Goal: Information Seeking & Learning: Learn about a topic

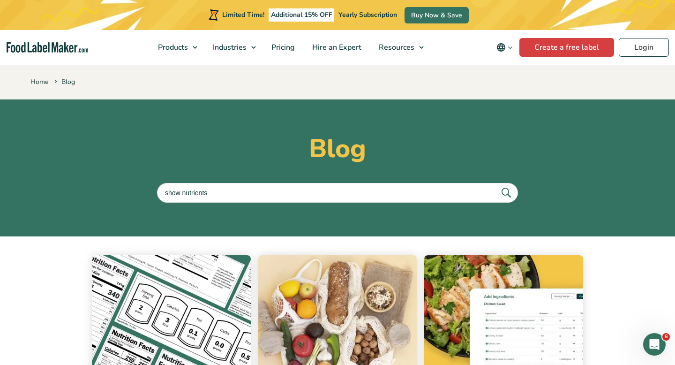
type input "show nutrients"
click at [496, 185] on button "submit" at bounding box center [506, 192] width 20 height 15
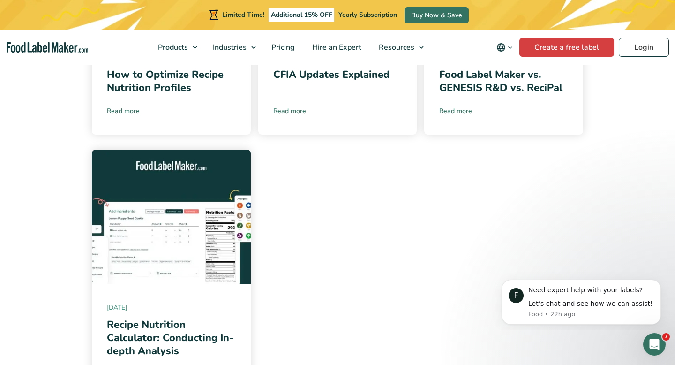
scroll to position [940, 0]
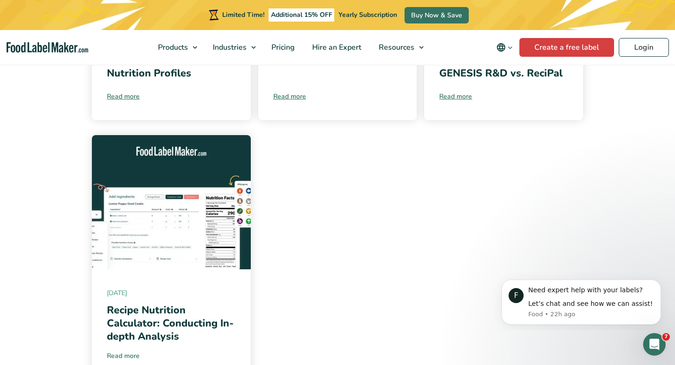
click at [127, 351] on link "Read more" at bounding box center [171, 356] width 129 height 10
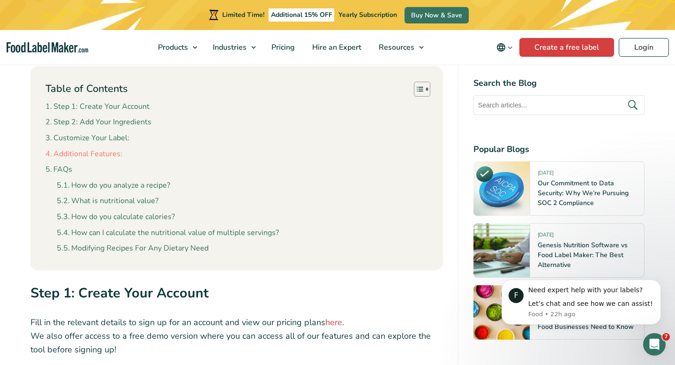
click at [108, 148] on link "Additional Features:" at bounding box center [83, 154] width 77 height 12
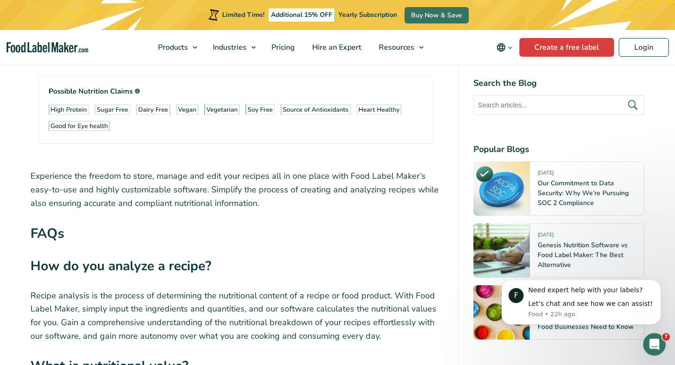
scroll to position [2311, 0]
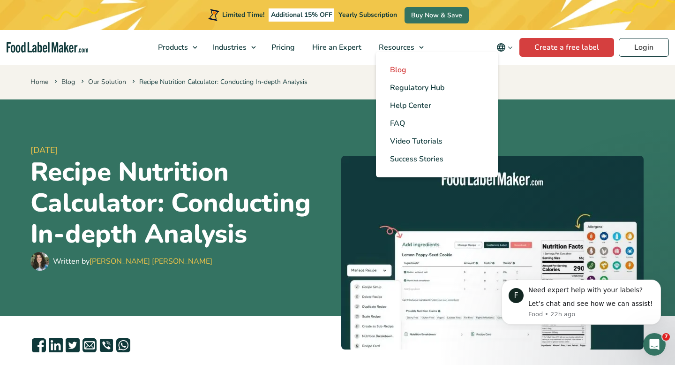
click at [396, 67] on span "Blog" at bounding box center [398, 70] width 16 height 10
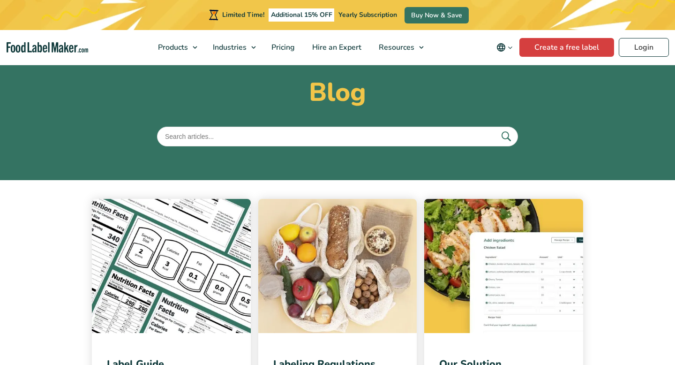
scroll to position [70, 0]
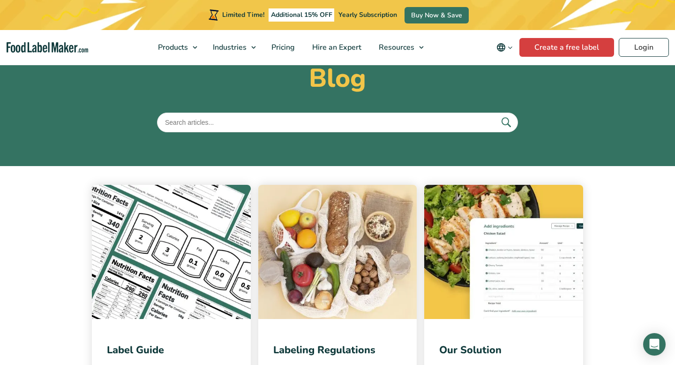
click at [238, 128] on input "text" at bounding box center [337, 123] width 361 height 20
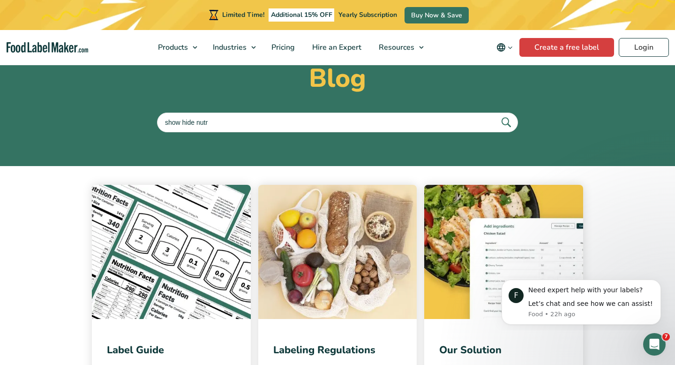
scroll to position [0, 0]
type input "show hide nutrients"
click at [496, 114] on button "submit" at bounding box center [506, 121] width 20 height 15
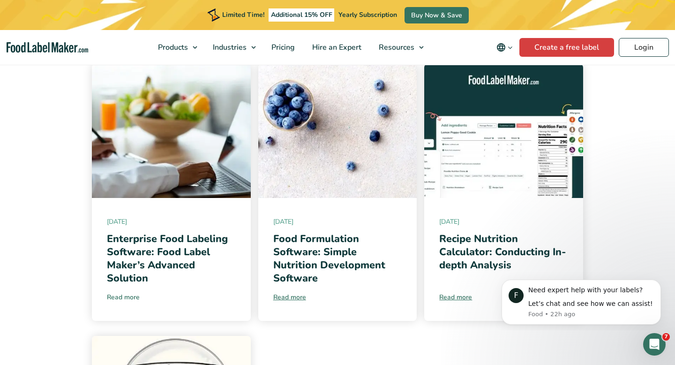
click at [123, 299] on link "Read more" at bounding box center [171, 297] width 129 height 10
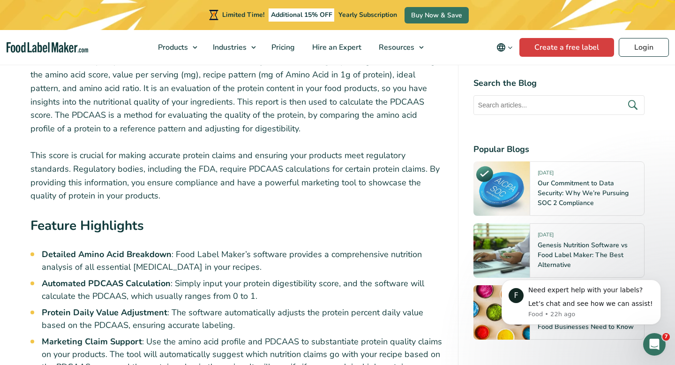
scroll to position [2850, 0]
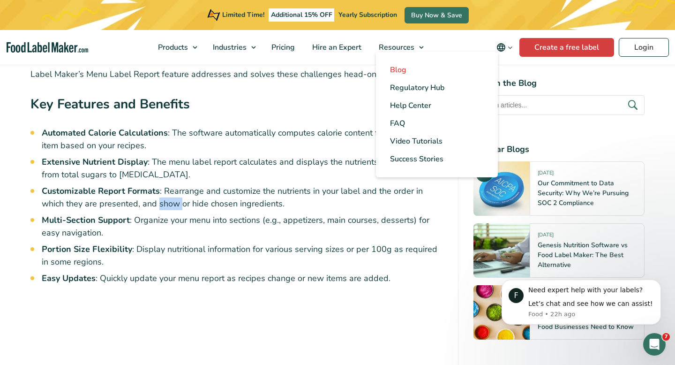
click at [391, 68] on link "Blog" at bounding box center [437, 70] width 122 height 18
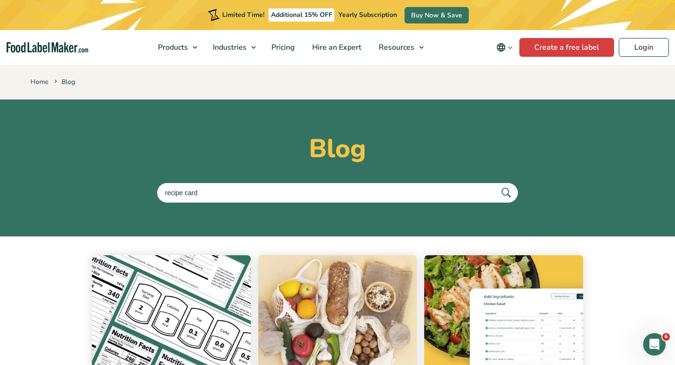
type input "recipe card"
click at [496, 185] on button "submit" at bounding box center [506, 192] width 20 height 15
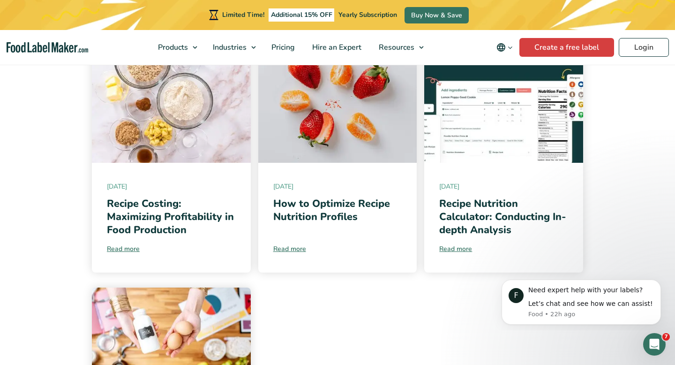
scroll to position [224, 0]
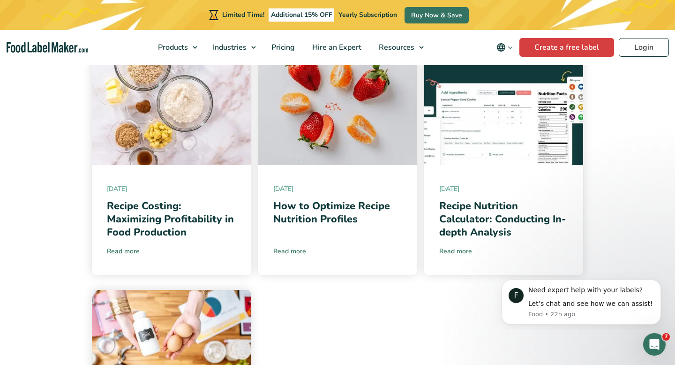
click at [128, 252] on link "Read more" at bounding box center [171, 251] width 129 height 10
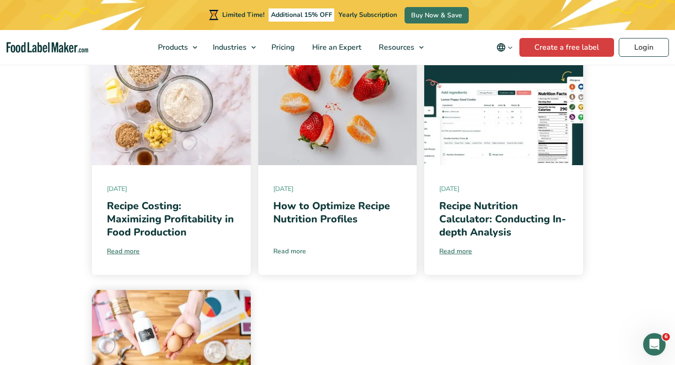
click at [300, 251] on link "Read more" at bounding box center [337, 251] width 129 height 10
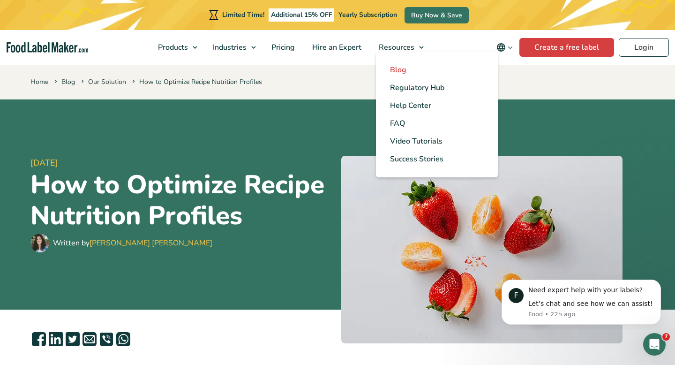
click at [394, 67] on span "Blog" at bounding box center [398, 70] width 16 height 10
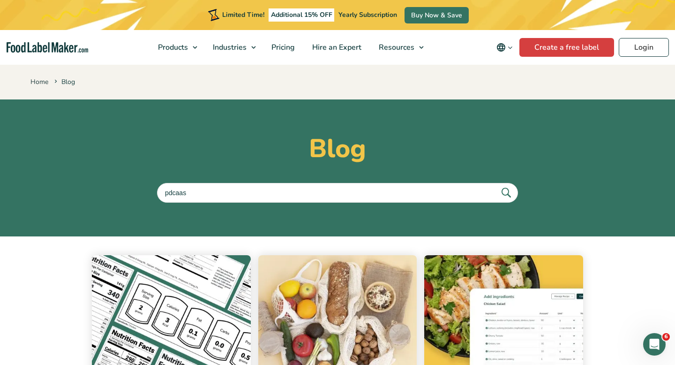
type input "pdcaas"
click at [496, 185] on button "submit" at bounding box center [506, 192] width 20 height 15
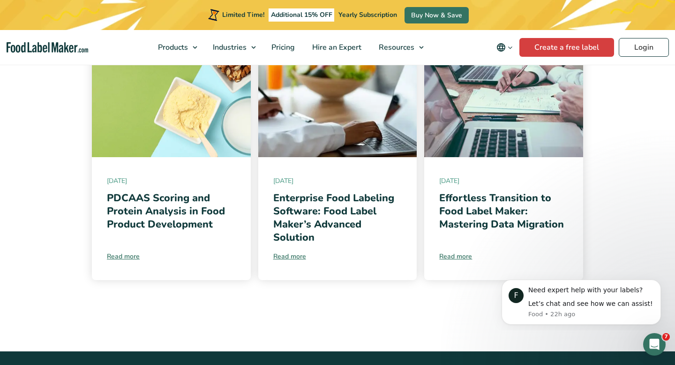
scroll to position [233, 0]
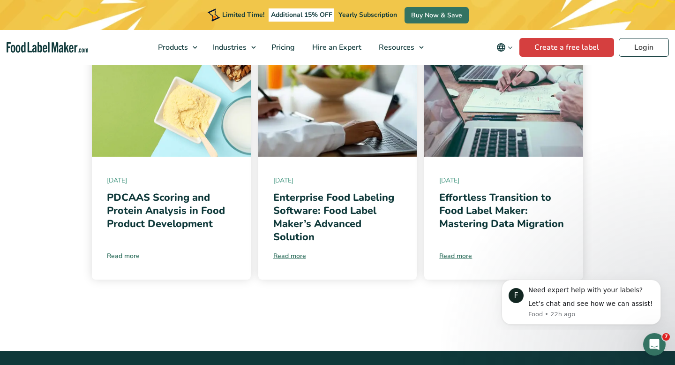
click at [130, 258] on link "Read more" at bounding box center [171, 256] width 129 height 10
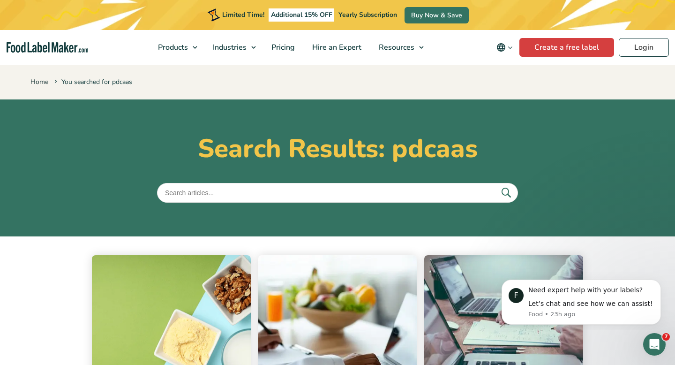
click at [253, 194] on input "text" at bounding box center [337, 193] width 361 height 20
type input "sugar alcohols"
click at [496, 185] on button "submit" at bounding box center [506, 192] width 20 height 15
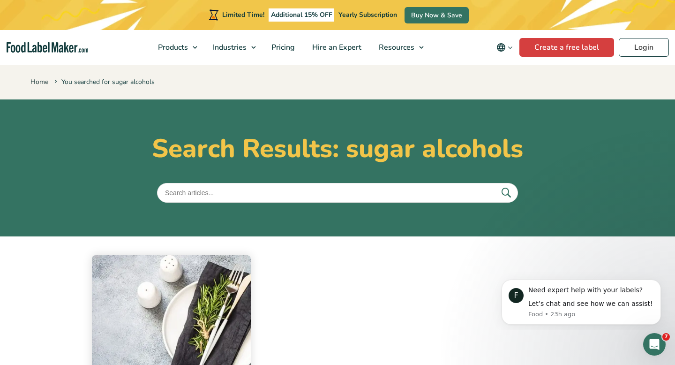
click at [215, 199] on input "text" at bounding box center [337, 193] width 361 height 20
type input "sugar"
click at [496, 185] on button "submit" at bounding box center [506, 192] width 20 height 15
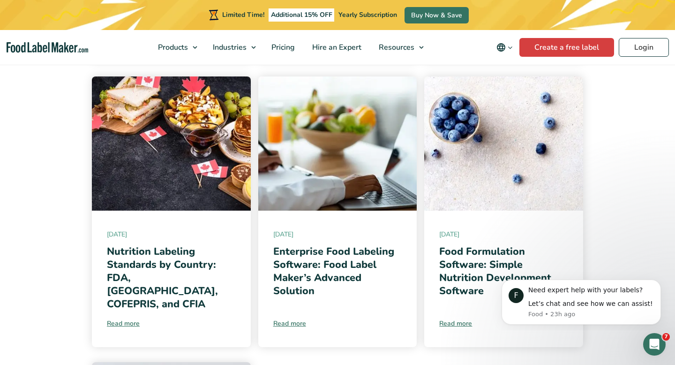
scroll to position [723, 0]
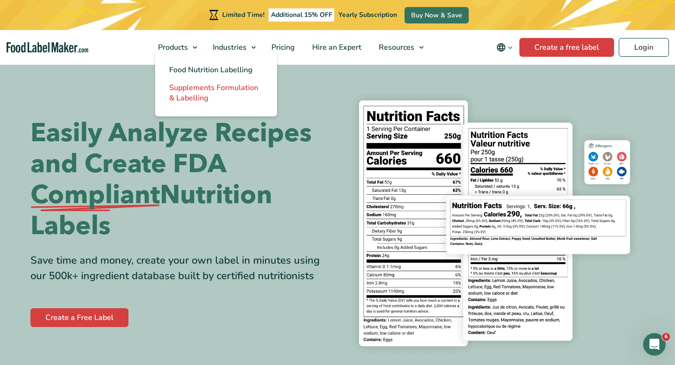
click at [200, 96] on span "Supplements Formulation & Labelling" at bounding box center [213, 93] width 89 height 21
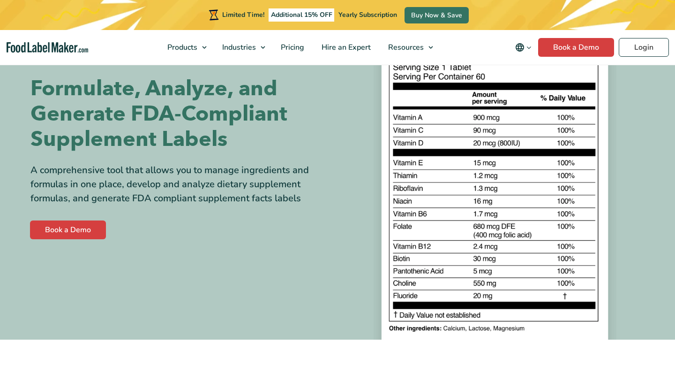
scroll to position [94, 0]
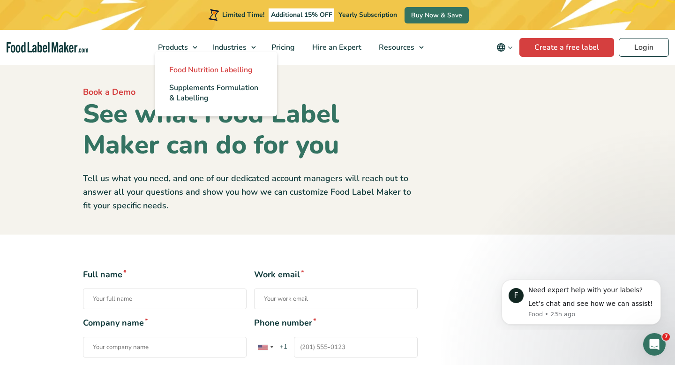
click at [186, 67] on span "Food Nutrition Labelling" at bounding box center [210, 70] width 83 height 10
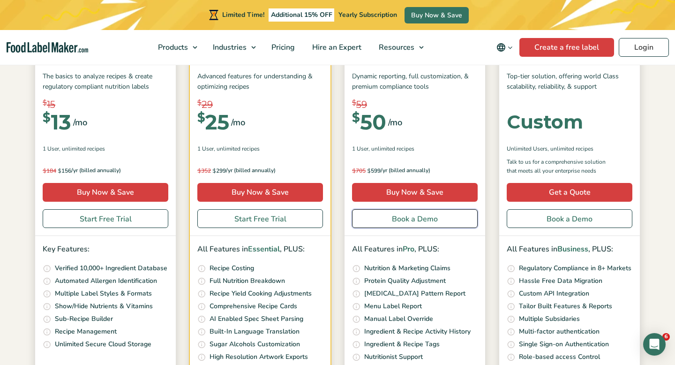
click at [447, 220] on link "Book a Demo" at bounding box center [415, 218] width 126 height 19
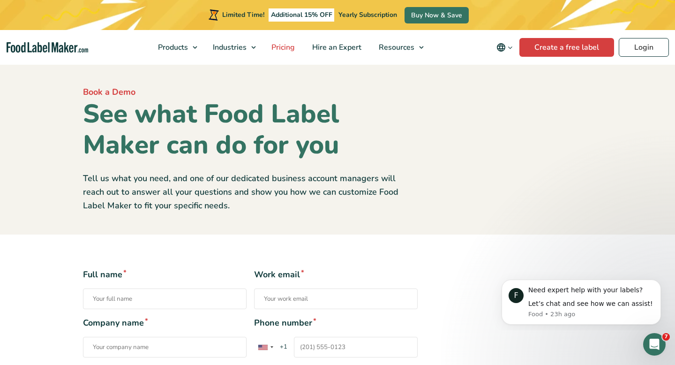
click at [287, 46] on span "Pricing" at bounding box center [282, 47] width 27 height 10
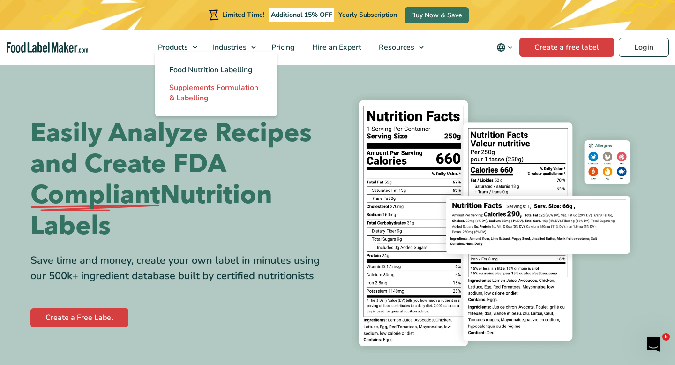
click at [208, 87] on span "Supplements Formulation & Labelling" at bounding box center [213, 93] width 89 height 21
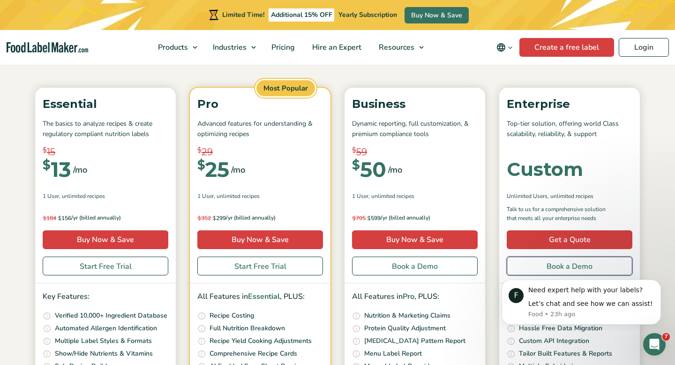
click at [577, 269] on link "Book a Demo" at bounding box center [570, 266] width 126 height 19
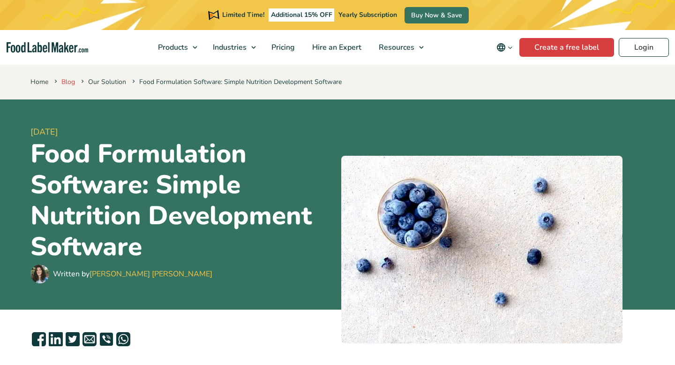
click at [72, 79] on link "Blog" at bounding box center [68, 81] width 14 height 9
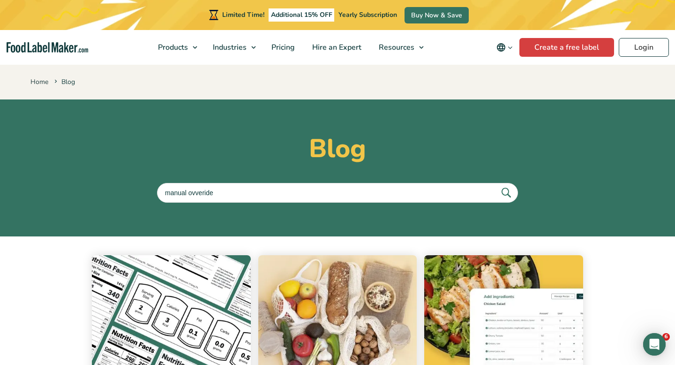
type input "manual ovveride"
click at [496, 185] on button "submit" at bounding box center [506, 192] width 20 height 15
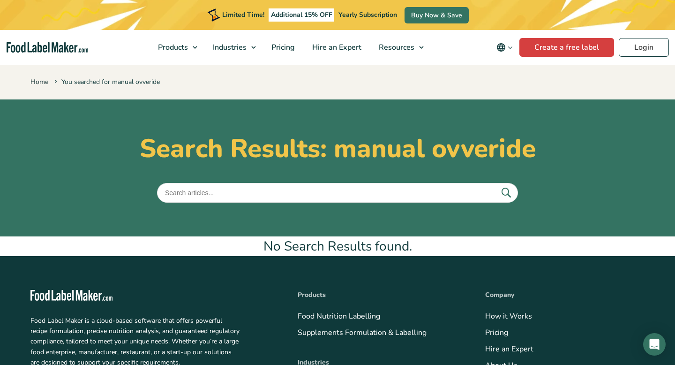
click at [203, 190] on input "text" at bounding box center [337, 193] width 361 height 20
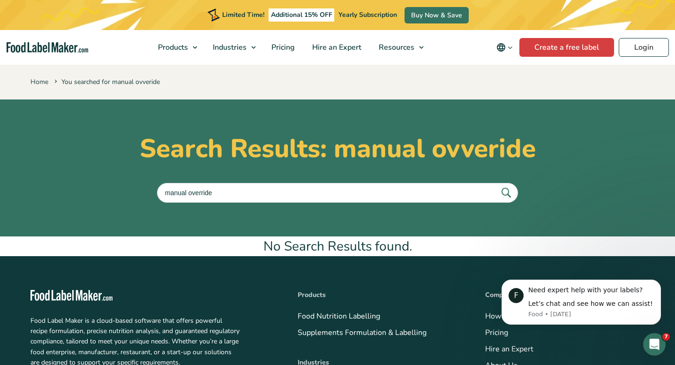
type input "manual override"
click at [496, 185] on button "submit" at bounding box center [506, 192] width 20 height 15
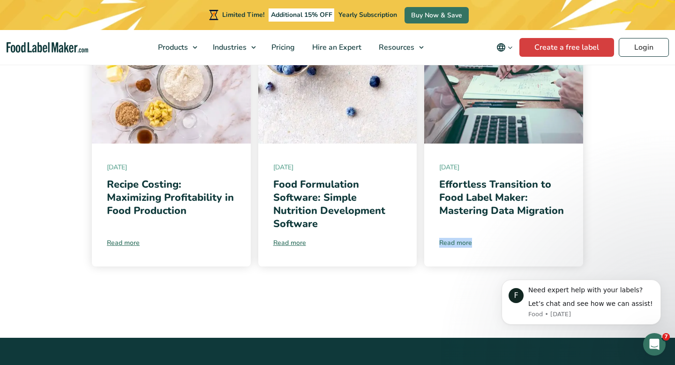
click at [465, 244] on link "Read more" at bounding box center [503, 243] width 129 height 10
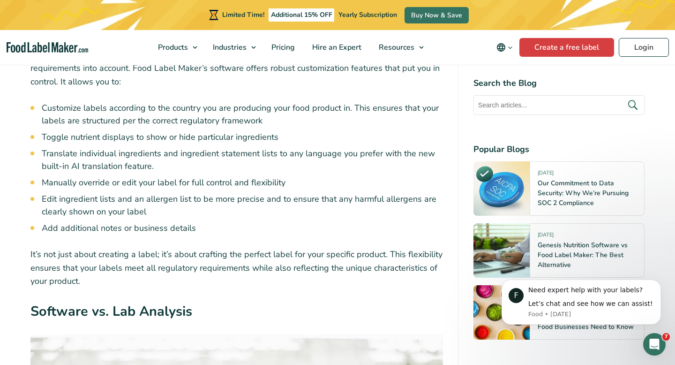
click at [362, 124] on li "Customize labels according to the country you are producing your food product i…" at bounding box center [242, 114] width 401 height 25
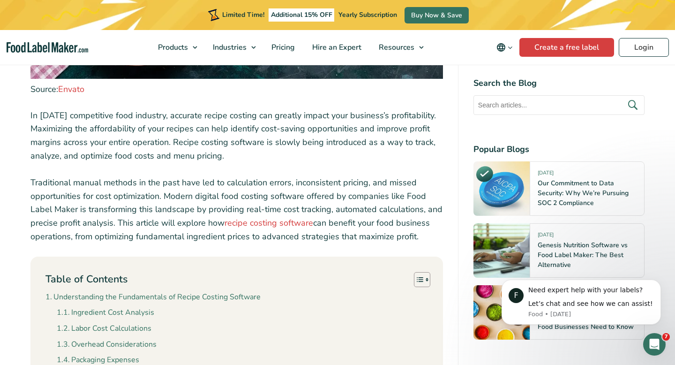
scroll to position [2678, 0]
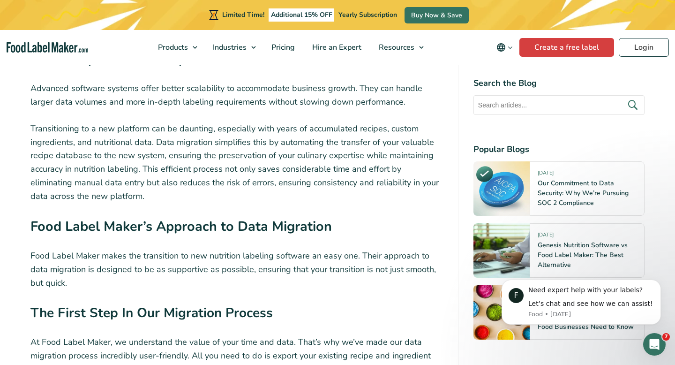
scroll to position [2335, 0]
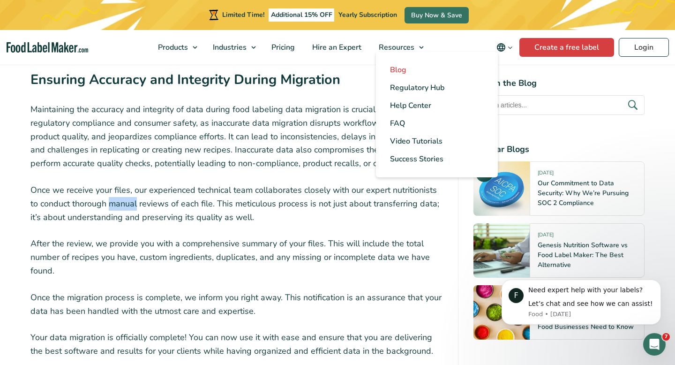
click at [400, 68] on span "Blog" at bounding box center [398, 70] width 16 height 10
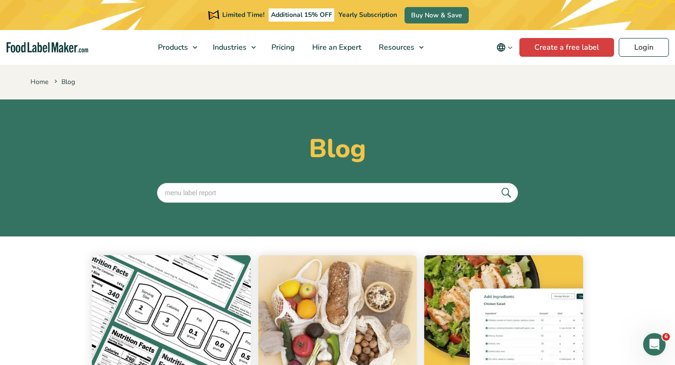
type input "menu label report"
click at [496, 185] on button "submit" at bounding box center [506, 192] width 20 height 15
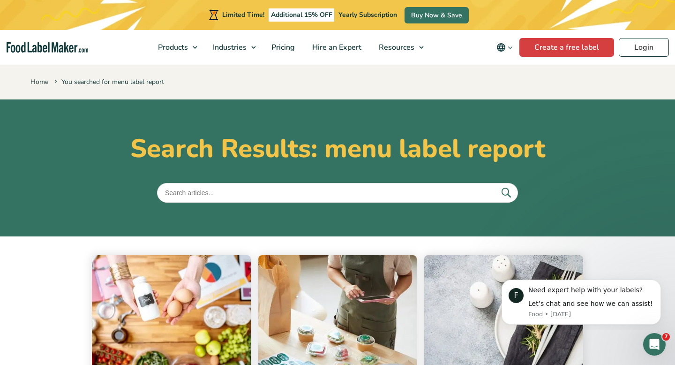
click at [251, 198] on input "text" at bounding box center [337, 193] width 361 height 20
type input "recipe costing"
click at [496, 185] on button "submit" at bounding box center [506, 192] width 20 height 15
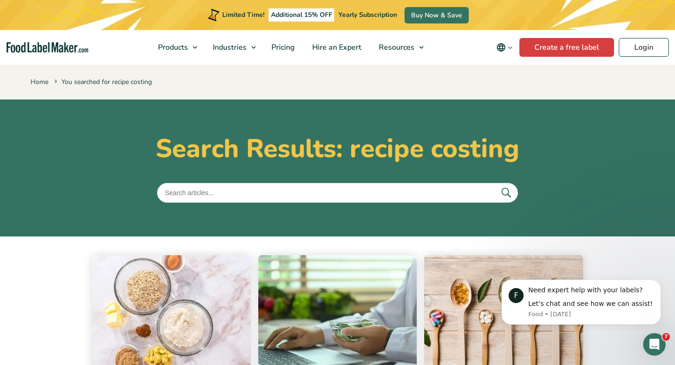
click at [227, 200] on input "text" at bounding box center [337, 193] width 361 height 20
type input "ai parsing"
click at [496, 185] on button "submit" at bounding box center [506, 192] width 20 height 15
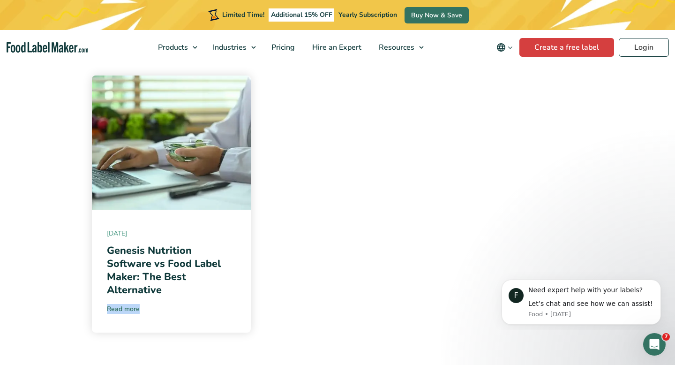
click at [134, 307] on link "Read more" at bounding box center [171, 309] width 129 height 10
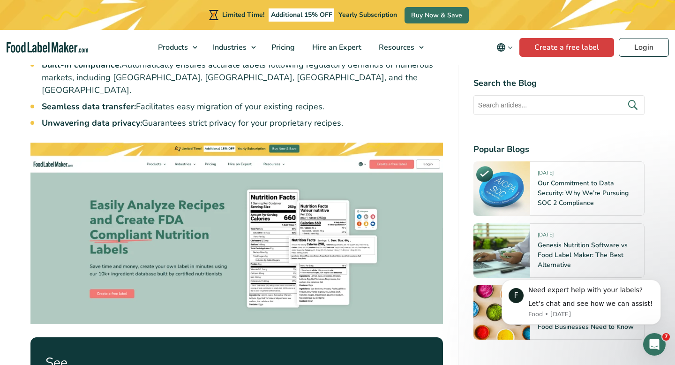
scroll to position [1135, 0]
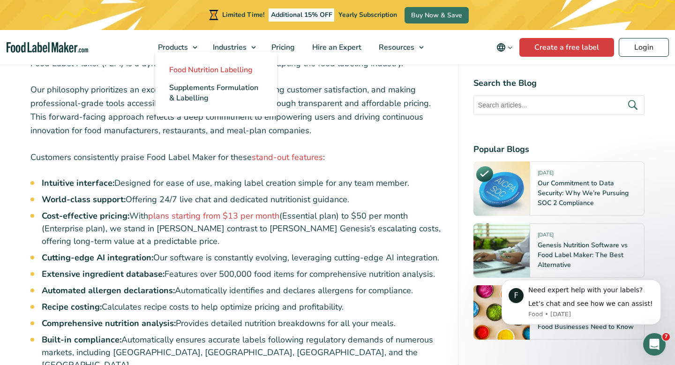
click at [186, 66] on span "Food Nutrition Labelling" at bounding box center [210, 70] width 83 height 10
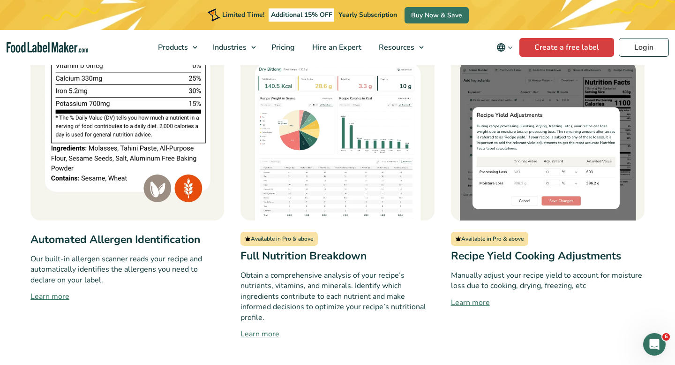
click at [478, 297] on link "Learn more" at bounding box center [548, 302] width 194 height 11
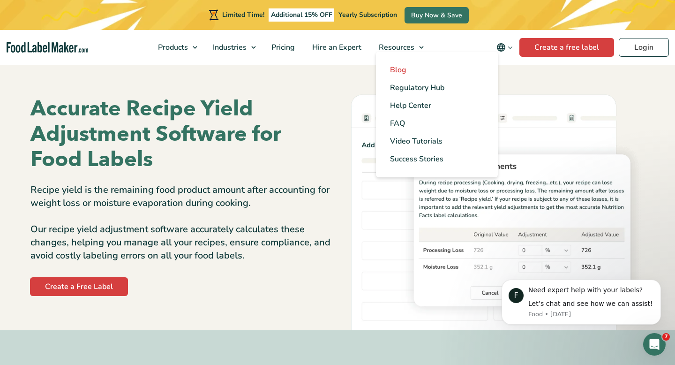
click at [399, 69] on span "Blog" at bounding box center [398, 70] width 16 height 10
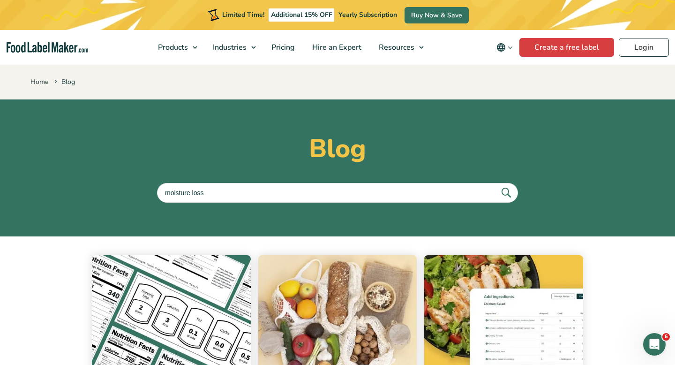
type input "moisture loss"
click at [496, 185] on button "submit" at bounding box center [506, 192] width 20 height 15
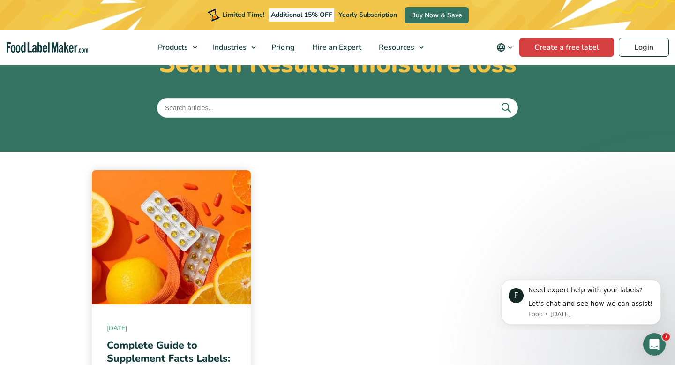
scroll to position [56, 0]
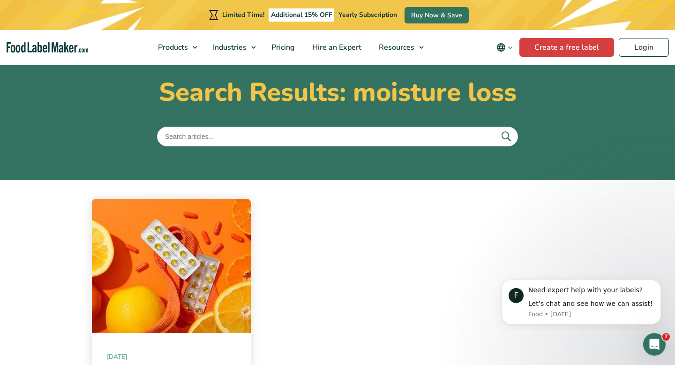
click at [212, 132] on input "text" at bounding box center [337, 137] width 361 height 20
type input "recipe yield"
click at [496, 129] on button "submit" at bounding box center [506, 136] width 20 height 15
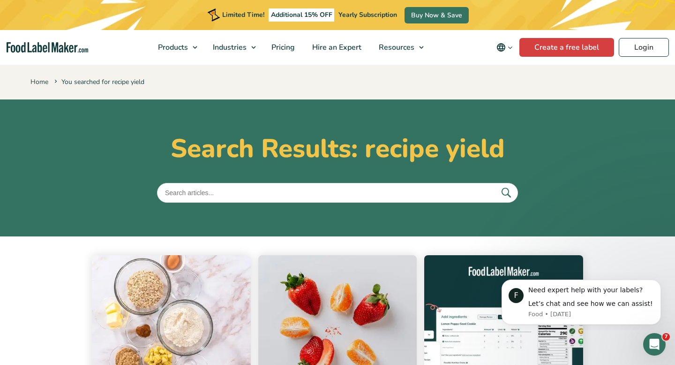
click at [221, 195] on input "text" at bounding box center [337, 193] width 361 height 20
type input "ai spec sheet"
click at [496, 185] on button "submit" at bounding box center [506, 192] width 20 height 15
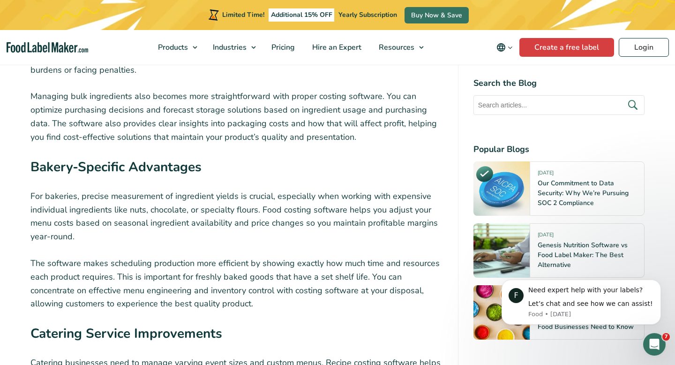
scroll to position [3864, 0]
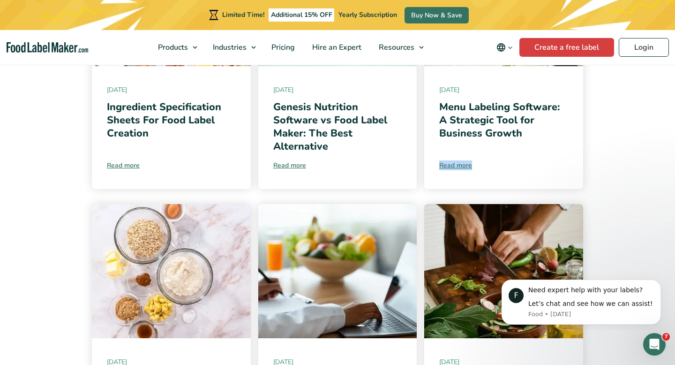
scroll to position [317, 0]
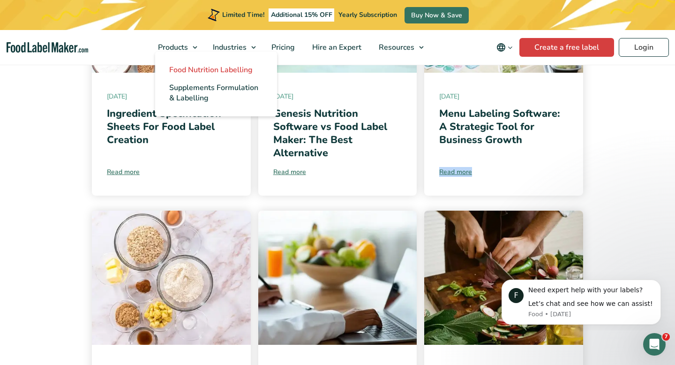
click at [194, 68] on span "Food Nutrition Labelling" at bounding box center [210, 70] width 83 height 10
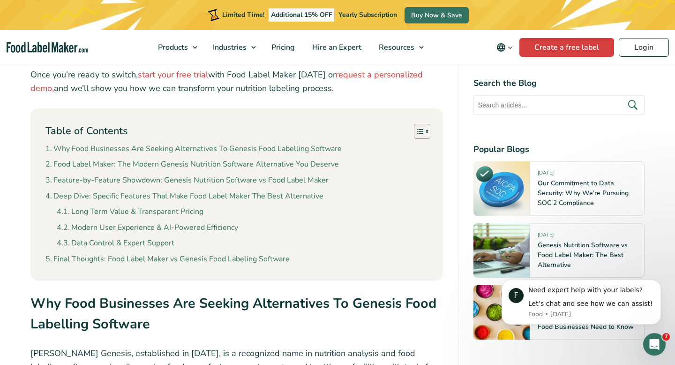
scroll to position [1932, 0]
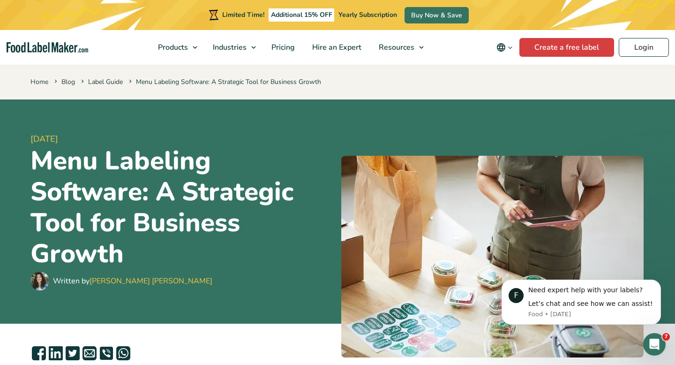
scroll to position [1910, 0]
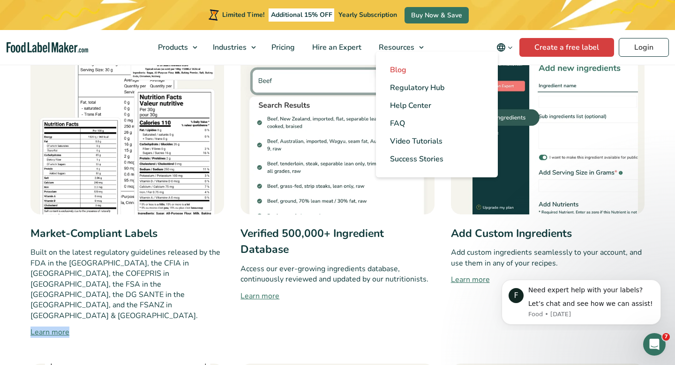
click at [400, 68] on span "Blog" at bounding box center [398, 70] width 16 height 10
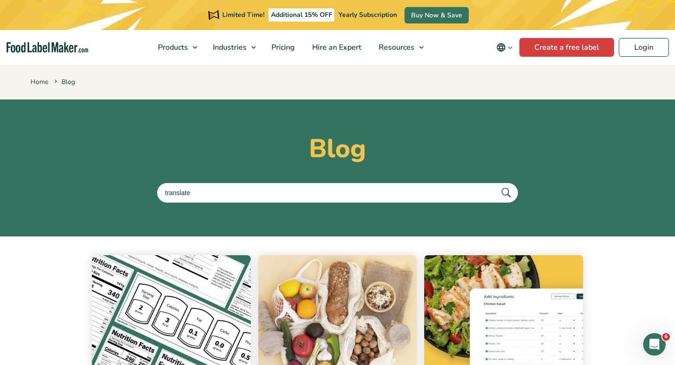
type input "translate"
click at [496, 185] on button "submit" at bounding box center [506, 192] width 20 height 15
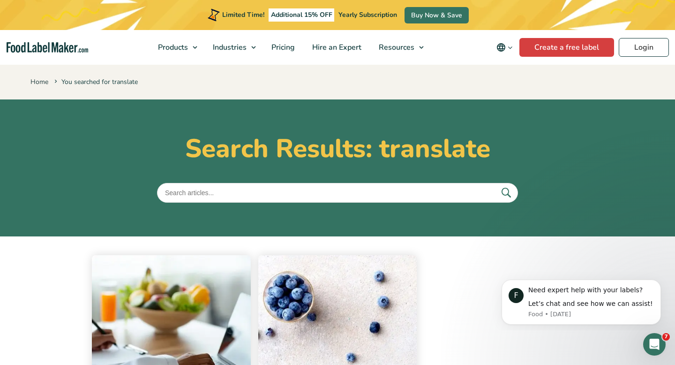
click at [295, 198] on input "text" at bounding box center [337, 193] width 361 height 20
type input "ingredient tags"
click at [496, 185] on button "submit" at bounding box center [506, 192] width 20 height 15
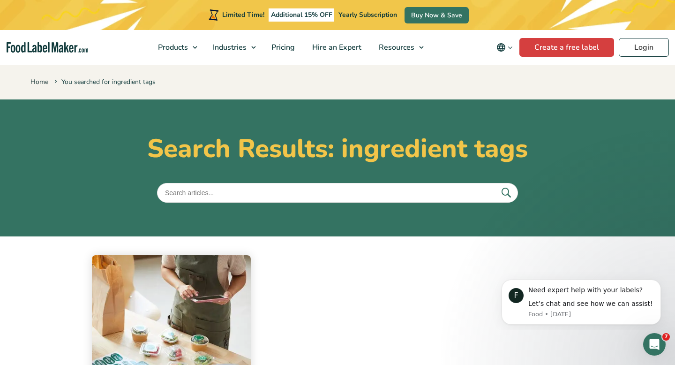
click at [210, 194] on input "text" at bounding box center [337, 193] width 361 height 20
type input "tags"
click at [496, 185] on button "submit" at bounding box center [506, 192] width 20 height 15
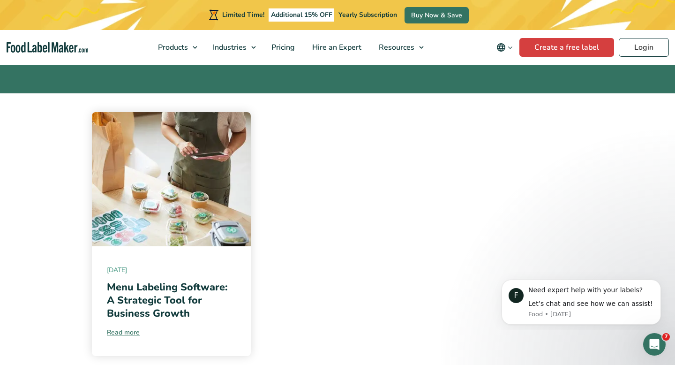
scroll to position [157, 0]
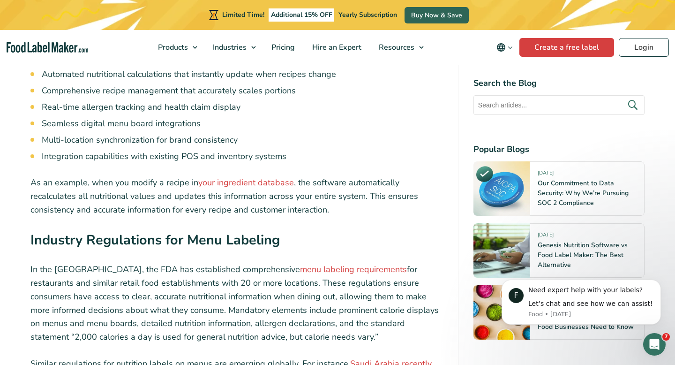
scroll to position [3584, 0]
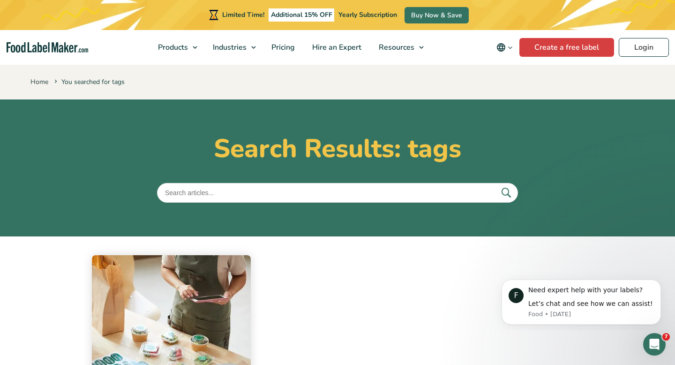
click at [226, 196] on input "text" at bounding box center [337, 193] width 361 height 20
type input "recipe code"
click at [496, 185] on button "submit" at bounding box center [506, 192] width 20 height 15
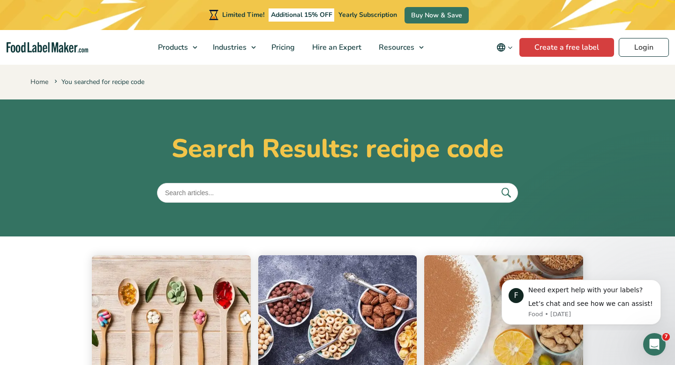
click at [213, 194] on input "text" at bounding box center [337, 193] width 361 height 20
click at [209, 191] on input "ing" at bounding box center [337, 193] width 361 height 20
type input "ingredient tags"
click at [496, 185] on button "submit" at bounding box center [506, 192] width 20 height 15
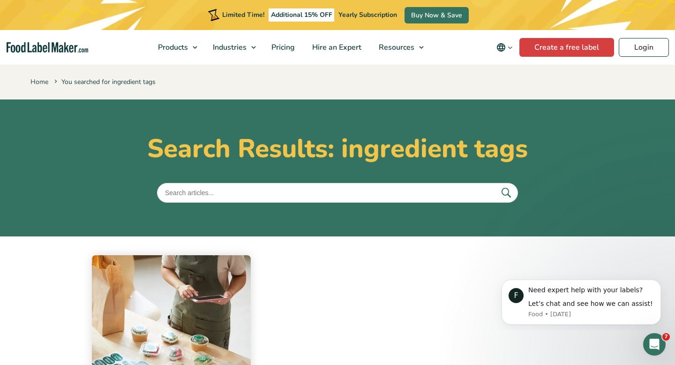
click at [220, 195] on input "text" at bounding box center [337, 193] width 361 height 20
type input "qr code"
click at [496, 185] on button "submit" at bounding box center [506, 192] width 20 height 15
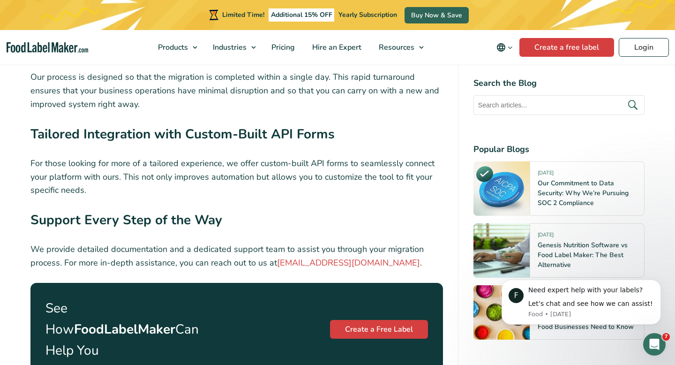
scroll to position [2207, 0]
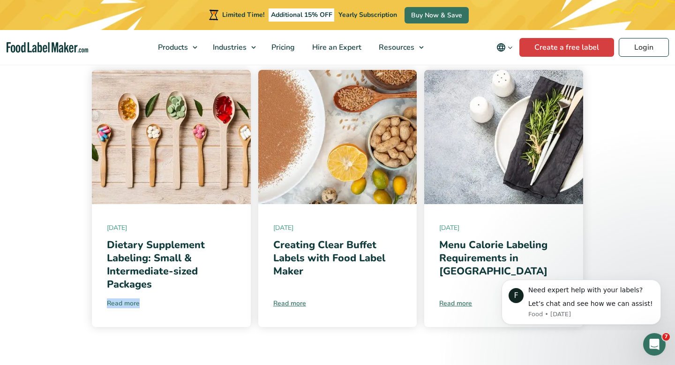
click at [128, 303] on link "Read more" at bounding box center [171, 303] width 129 height 10
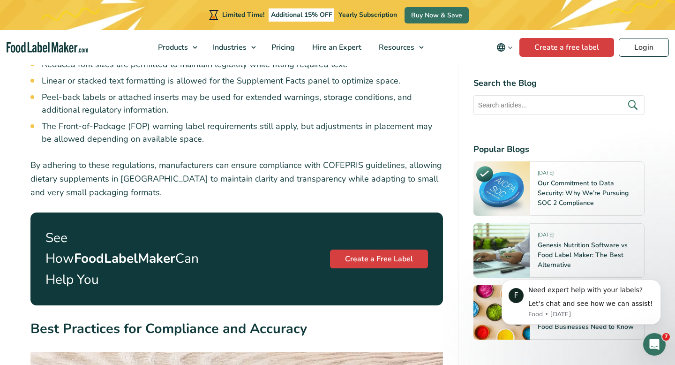
scroll to position [6148, 0]
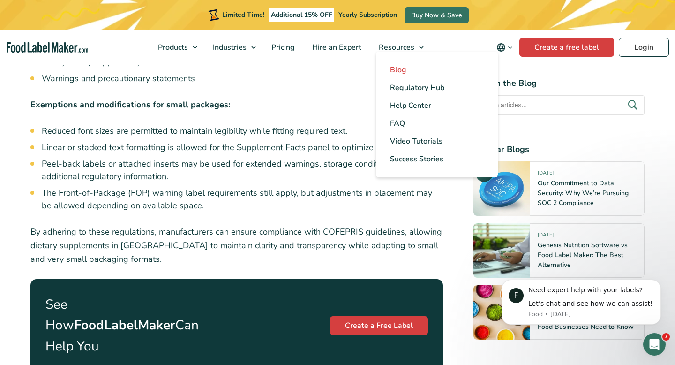
click at [395, 69] on span "Blog" at bounding box center [398, 70] width 16 height 10
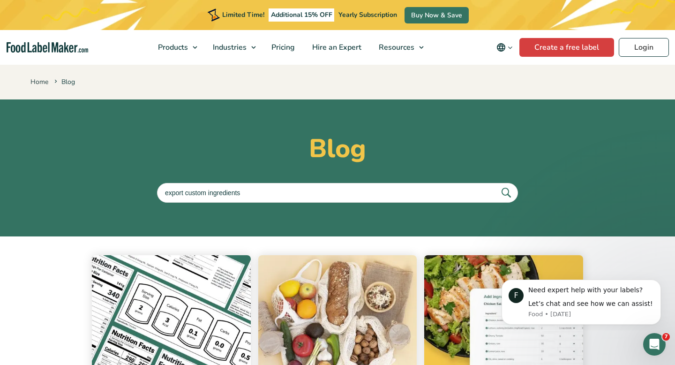
type input "export custom ingredients"
click at [496, 185] on button "submit" at bounding box center [506, 192] width 20 height 15
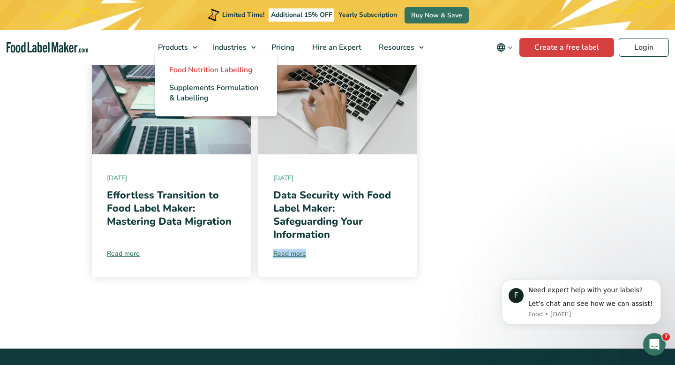
click at [190, 72] on span "Food Nutrition Labelling" at bounding box center [210, 70] width 83 height 10
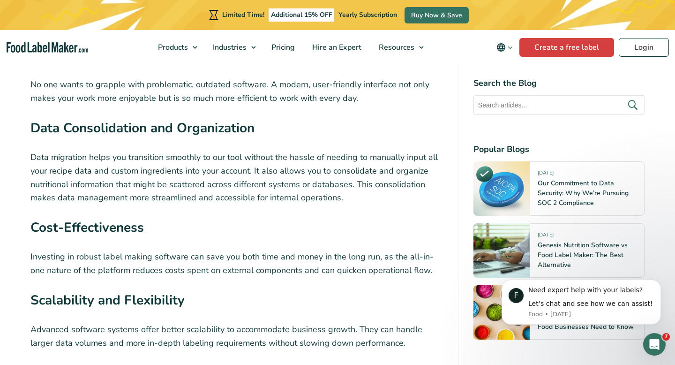
scroll to position [1175, 0]
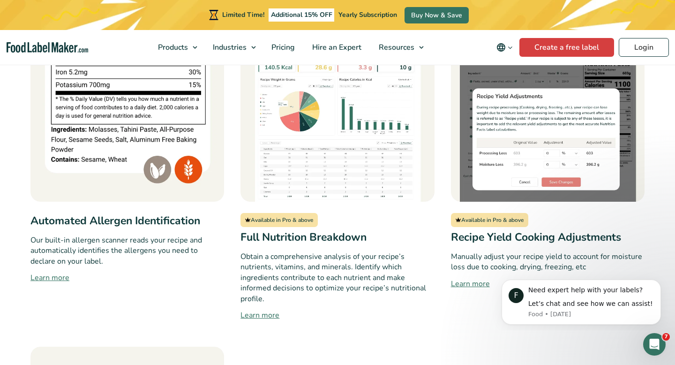
click at [264, 310] on link "Learn more" at bounding box center [338, 315] width 194 height 11
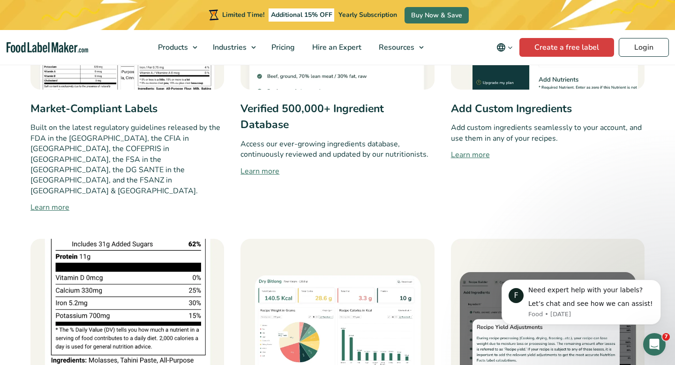
scroll to position [376, 0]
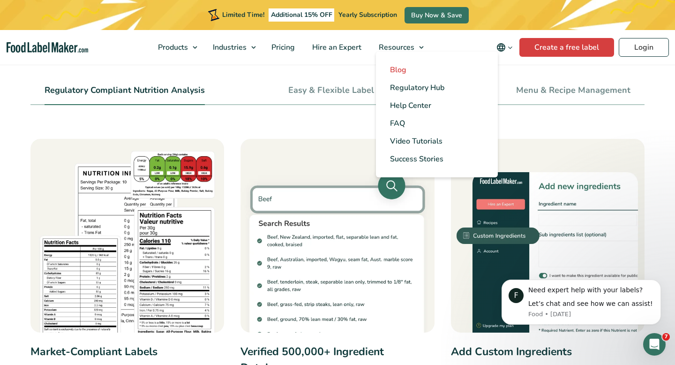
click at [398, 71] on span "Blog" at bounding box center [398, 70] width 16 height 10
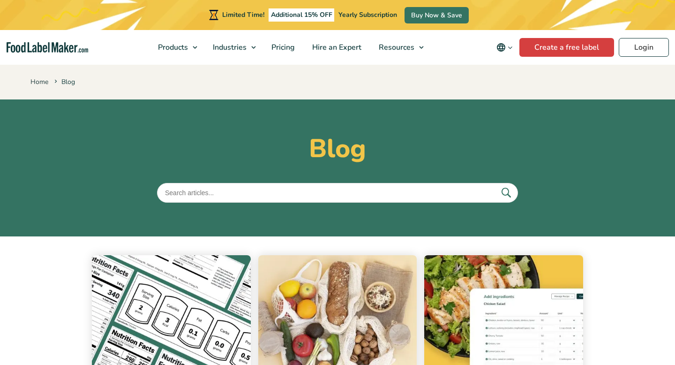
click at [274, 194] on input "text" at bounding box center [337, 193] width 361 height 20
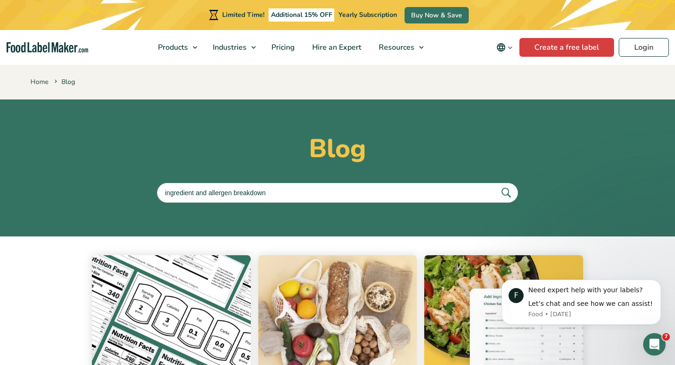
type input "ingredient and allergen breakdown"
click at [496, 185] on button "submit" at bounding box center [506, 192] width 20 height 15
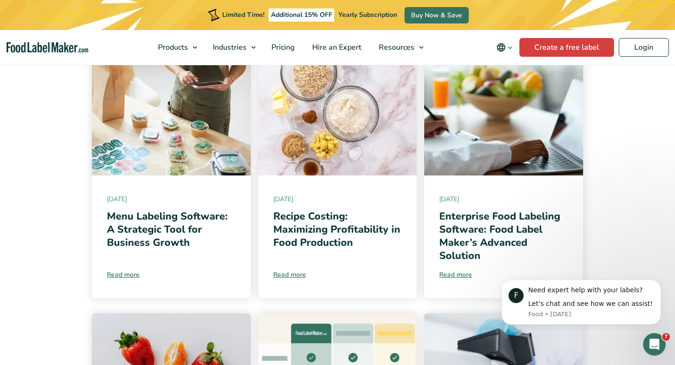
scroll to position [528, 0]
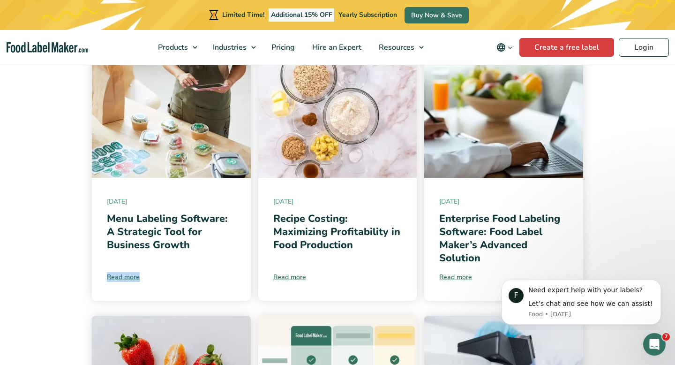
click at [49, 49] on img "Food Label Maker homepage" at bounding box center [48, 47] width 82 height 11
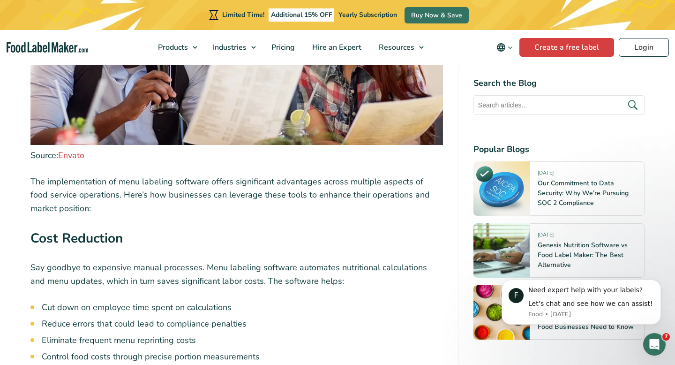
scroll to position [1762, 0]
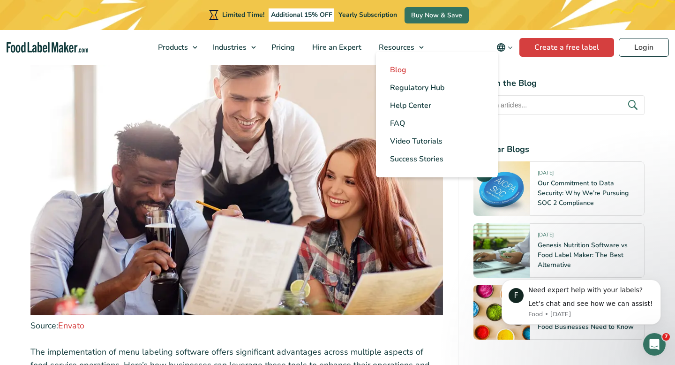
click at [400, 69] on span "Blog" at bounding box center [398, 70] width 16 height 10
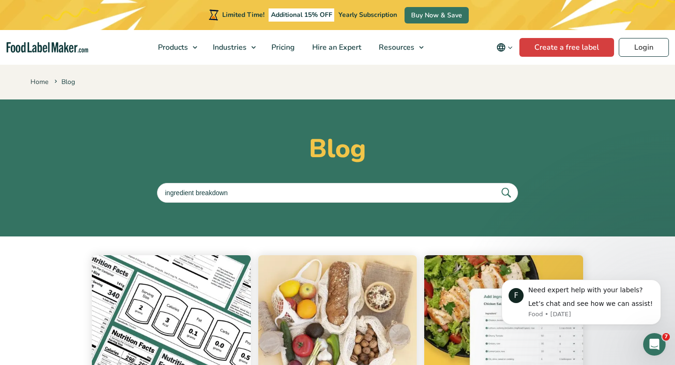
type input "ingredient breakdown"
click at [496, 185] on button "submit" at bounding box center [506, 192] width 20 height 15
